Goal: Task Accomplishment & Management: Use online tool/utility

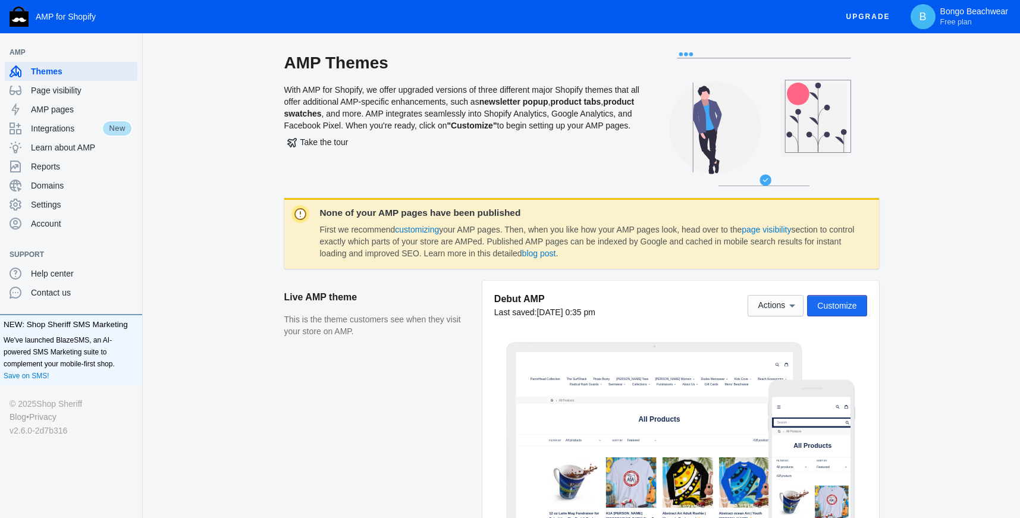
click at [842, 305] on span "Customize" at bounding box center [836, 306] width 39 height 10
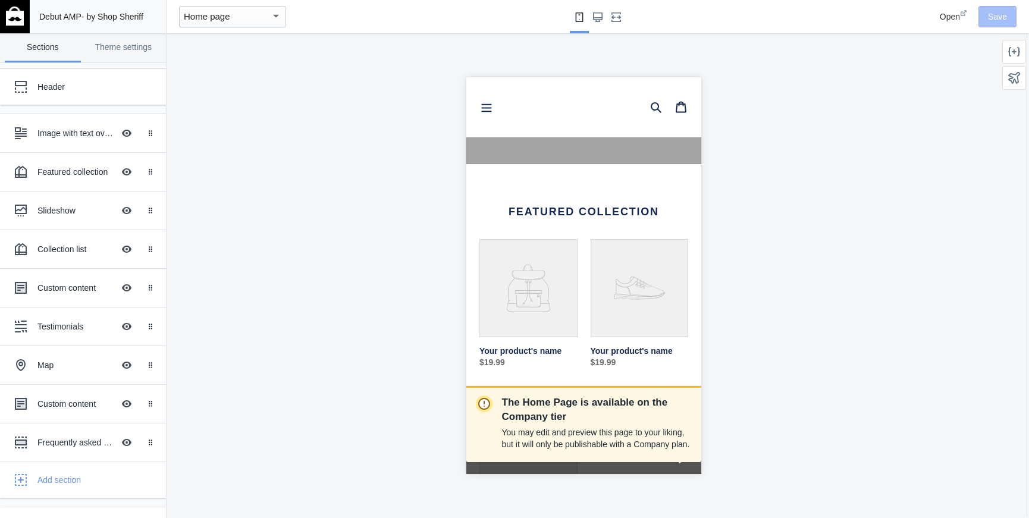
scroll to position [215, 0]
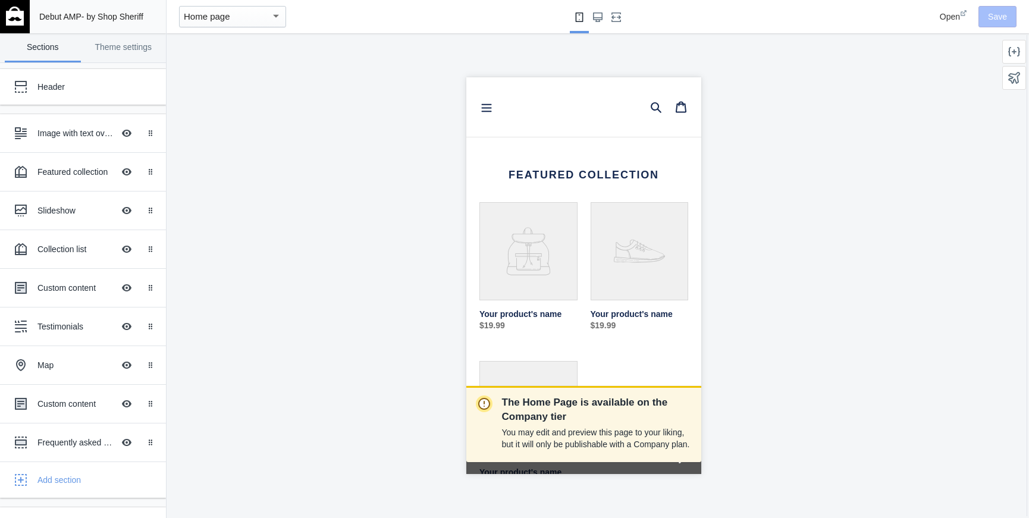
click at [529, 268] on link "Your product's name" at bounding box center [528, 270] width 98 height 137
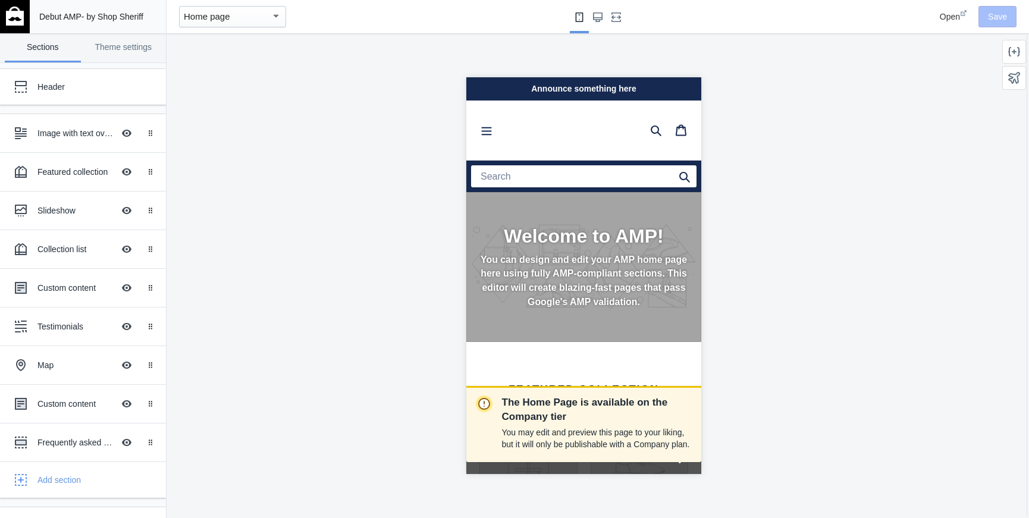
scroll to position [0, 0]
click at [71, 250] on div "Collection list" at bounding box center [75, 249] width 76 height 12
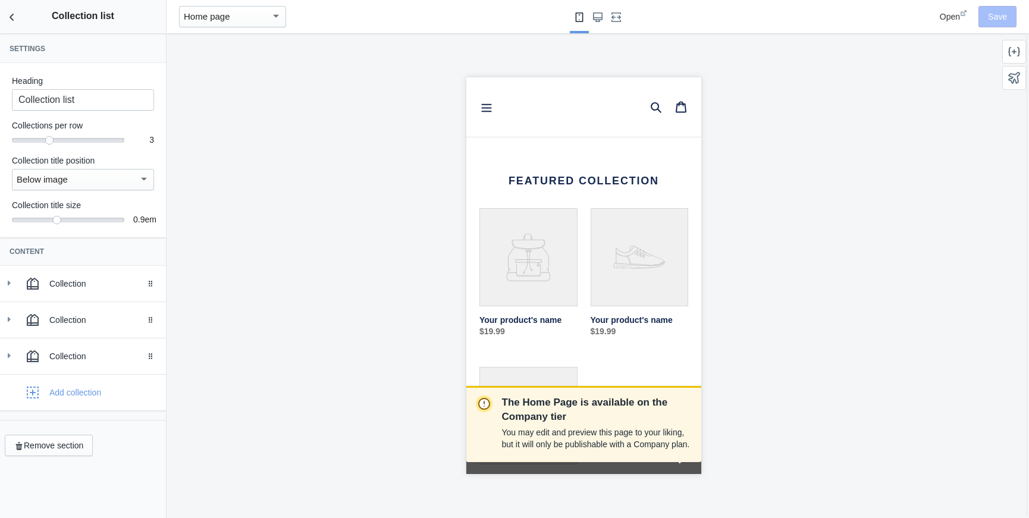
scroll to position [175, 0]
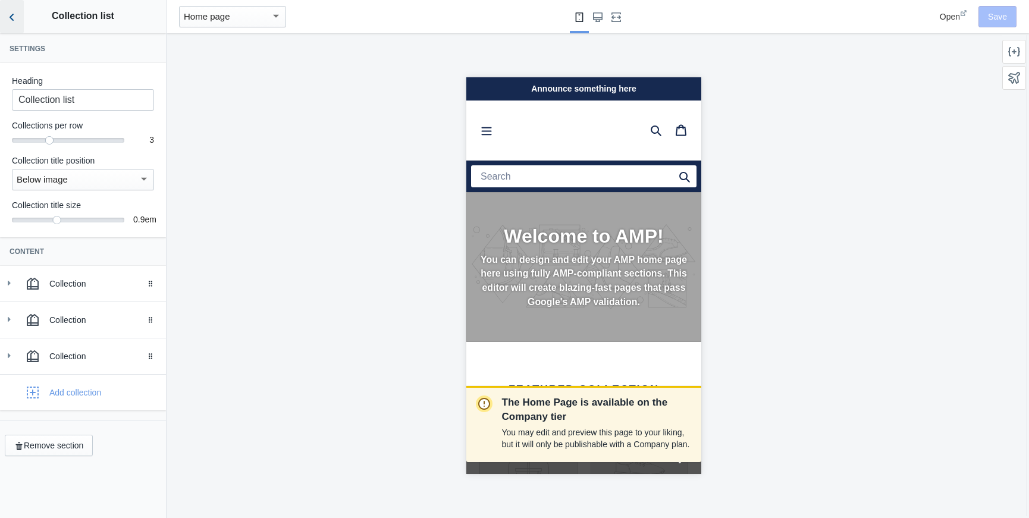
click at [13, 15] on icon "Back to sections" at bounding box center [12, 17] width 12 height 12
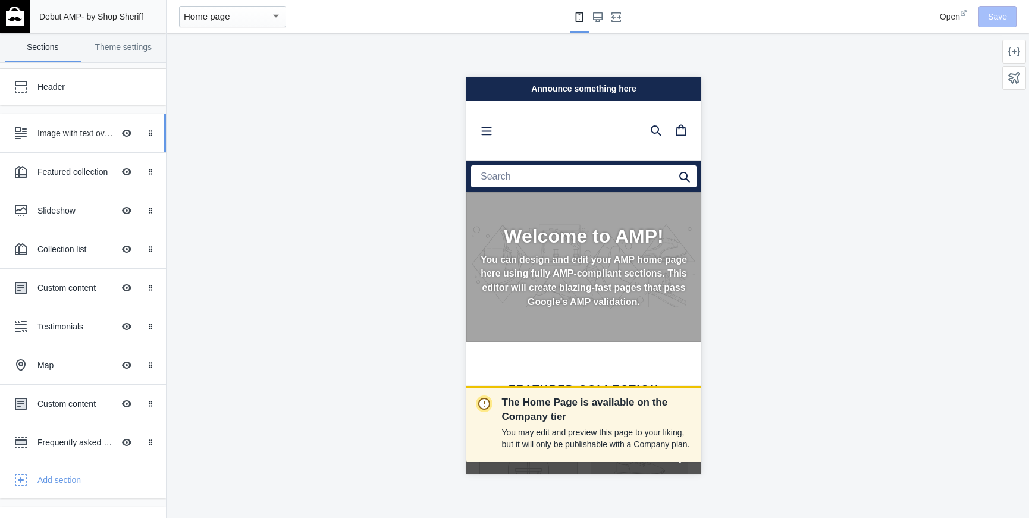
click at [73, 128] on div "Image with text overlay" at bounding box center [75, 133] width 76 height 12
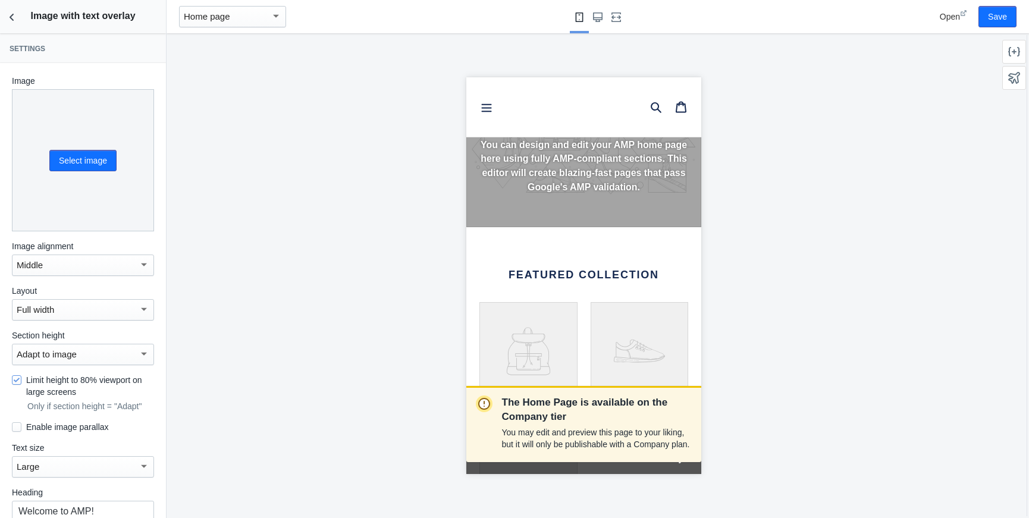
scroll to position [0, 0]
click at [12, 17] on icon "Back to sections" at bounding box center [12, 17] width 12 height 12
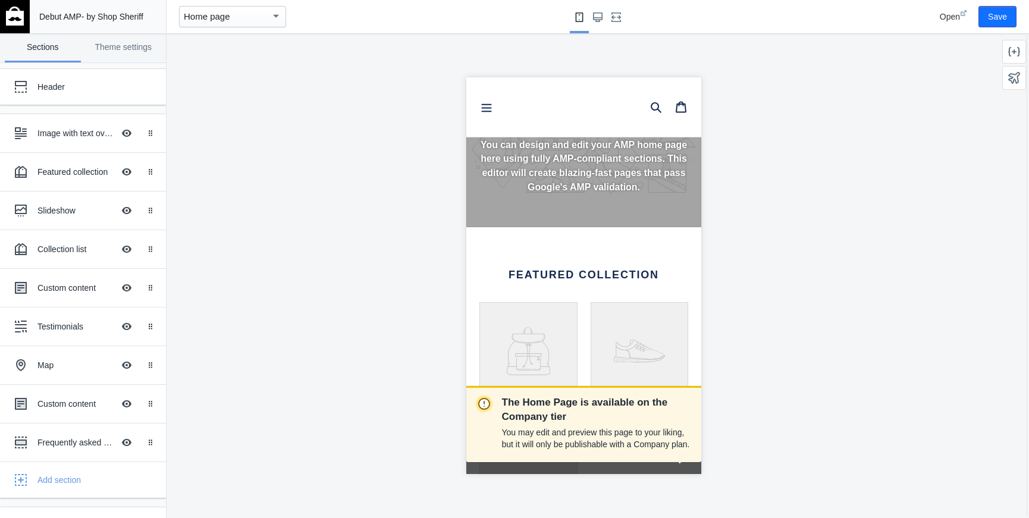
scroll to position [0, 1]
